Goal: Find specific page/section: Find specific page/section

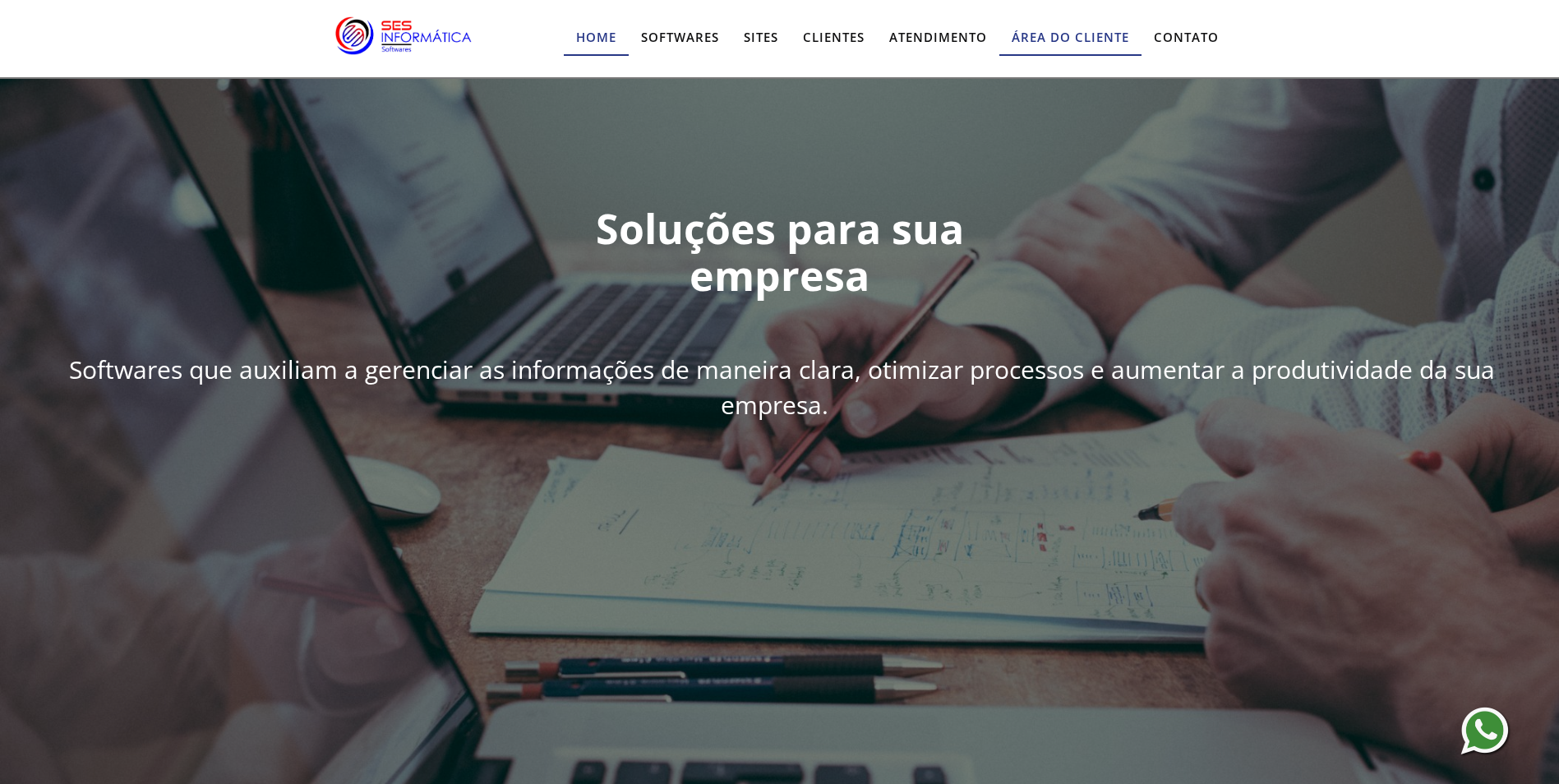
click at [1055, 45] on link "Área do Cliente" at bounding box center [1071, 38] width 142 height 35
click at [1179, 36] on link "Contato" at bounding box center [1186, 38] width 89 height 35
